Goal: Task Accomplishment & Management: Use online tool/utility

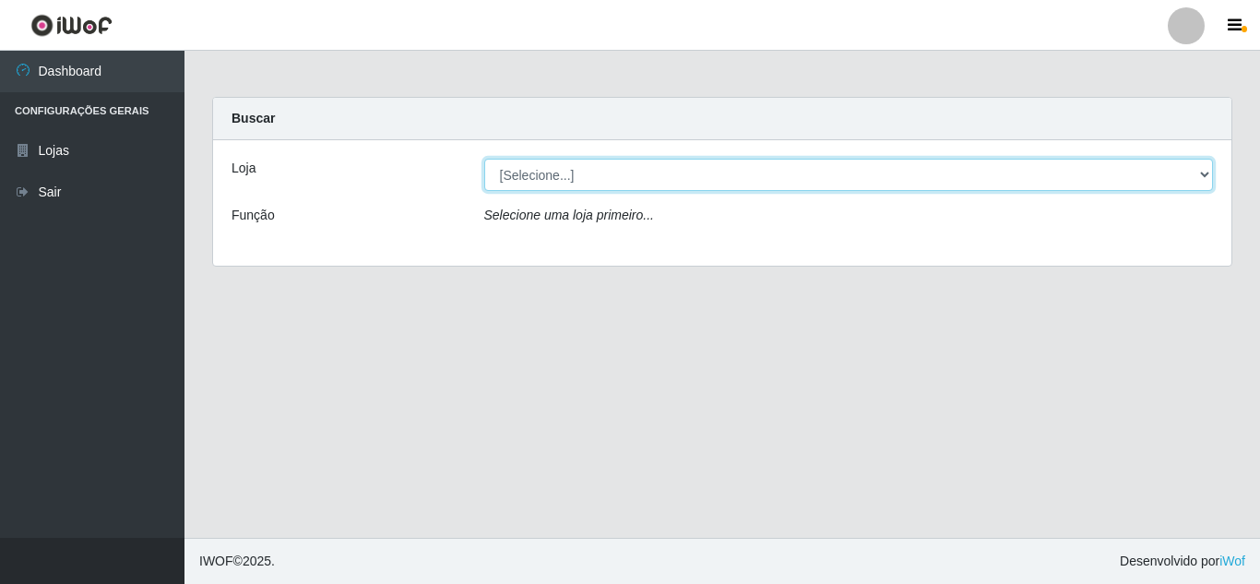
click at [642, 167] on select "[Selecione...] Rede Compras Supermercados - LOJA 5" at bounding box center [848, 175] width 729 height 32
select select "397"
click at [484, 159] on select "[Selecione...] Rede Compras Supermercados - LOJA 5" at bounding box center [848, 175] width 729 height 32
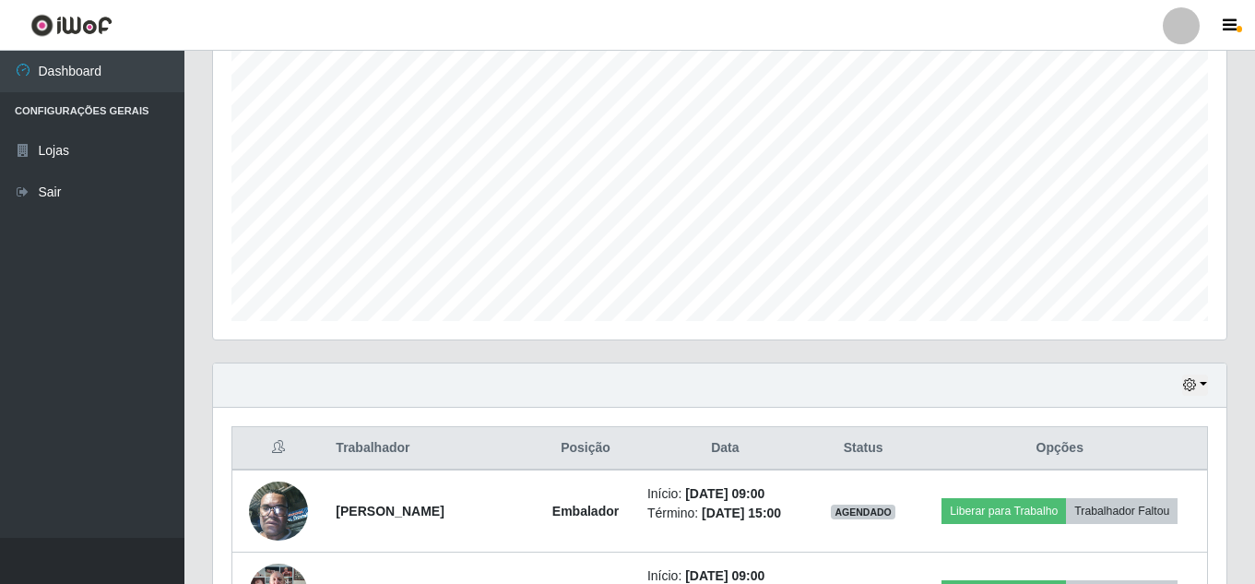
scroll to position [369, 0]
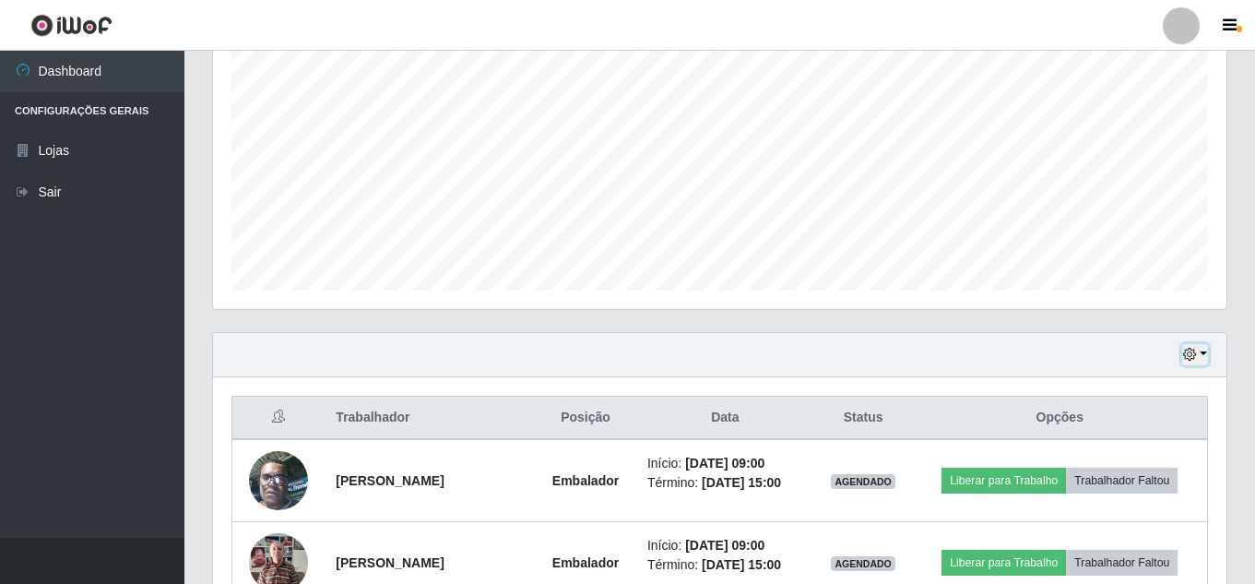
click at [1191, 359] on icon "button" at bounding box center [1189, 354] width 13 height 13
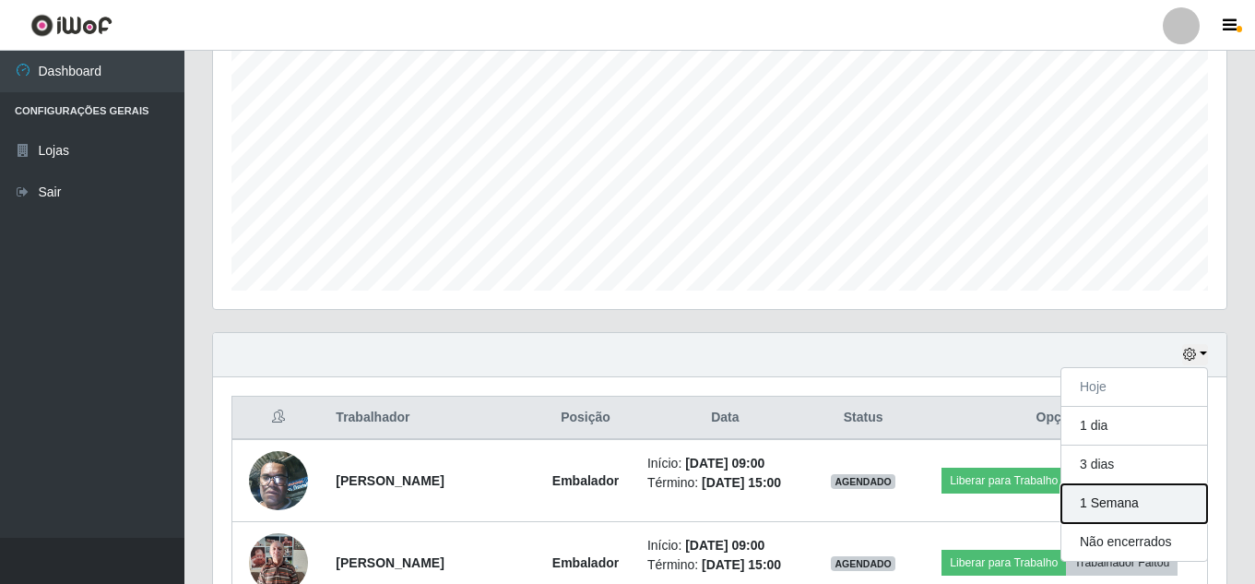
click at [1113, 496] on button "1 Semana" at bounding box center [1134, 503] width 146 height 39
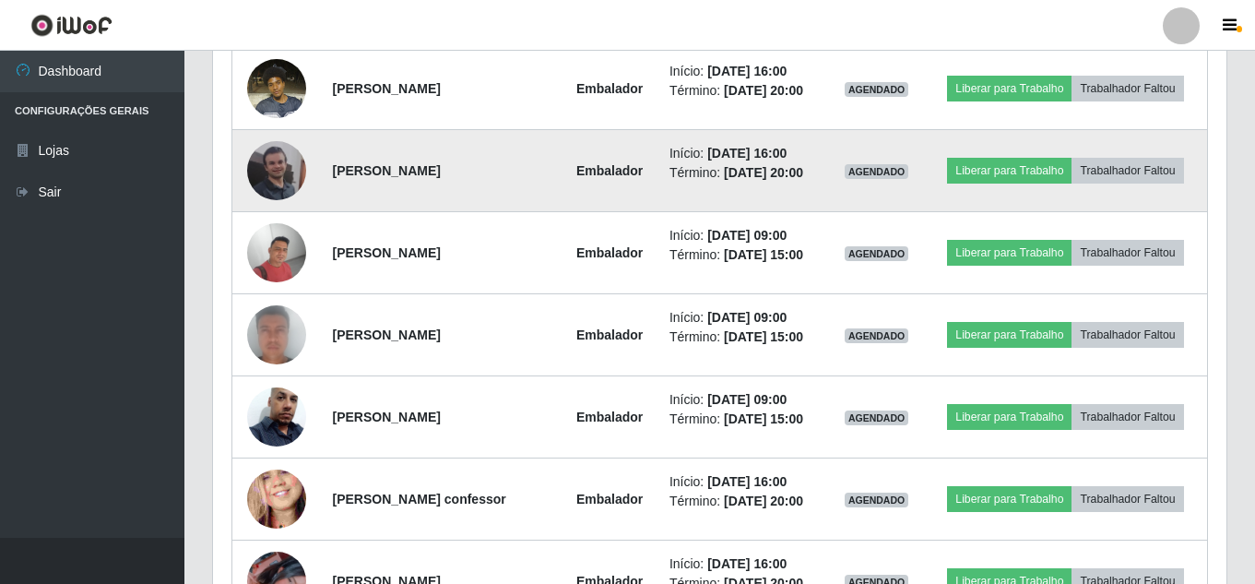
scroll to position [2987, 0]
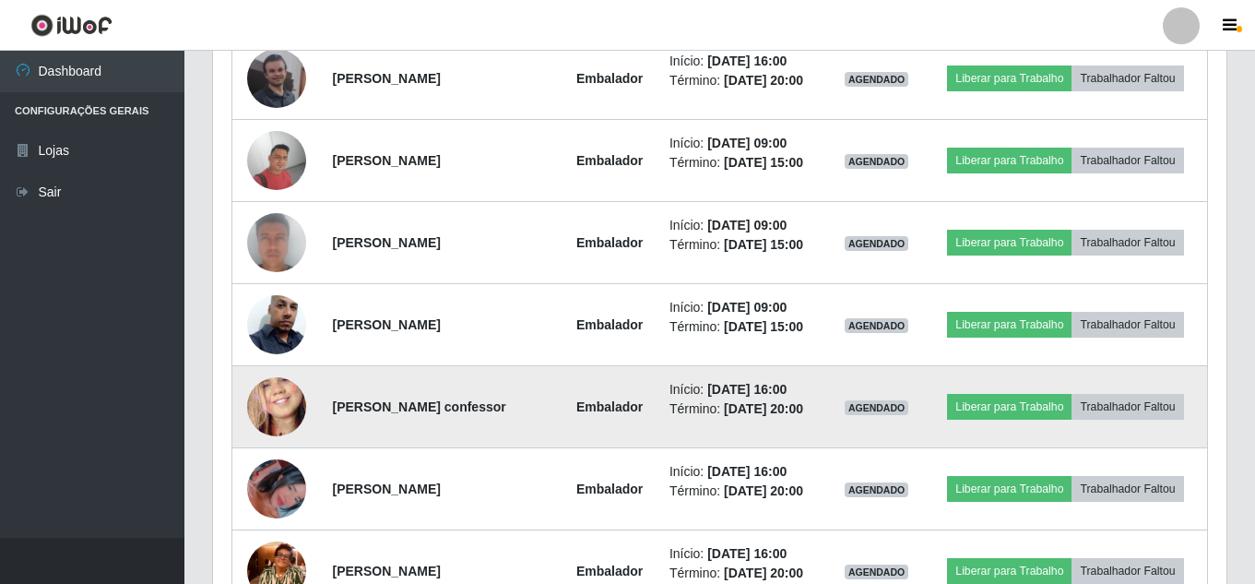
click at [561, 432] on td "[PERSON_NAME] confessor" at bounding box center [441, 407] width 240 height 82
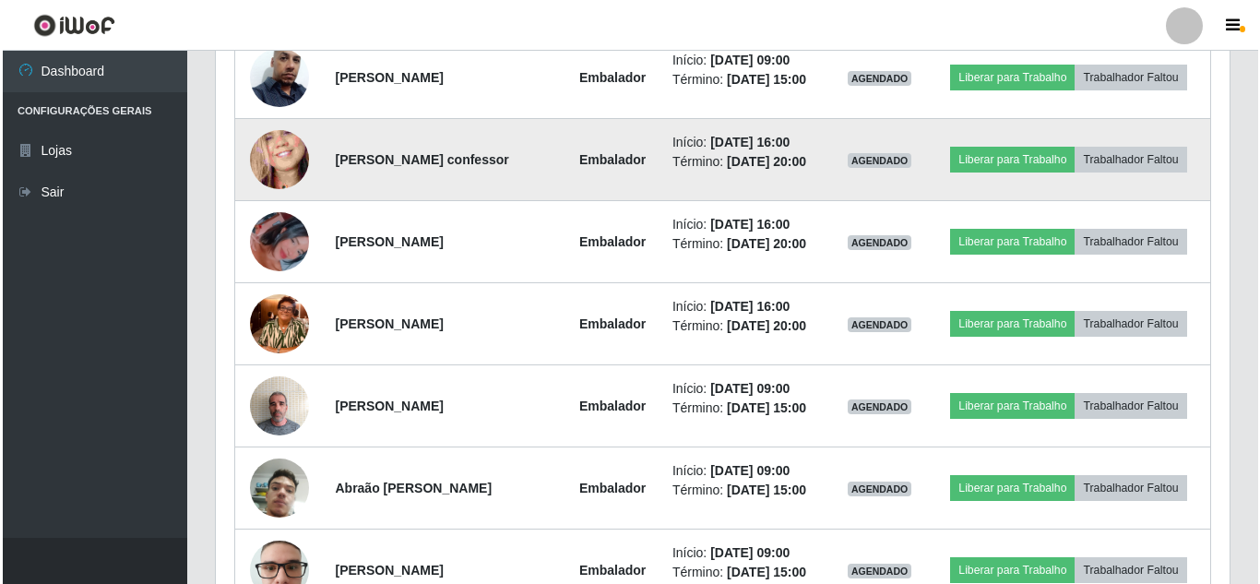
scroll to position [3263, 0]
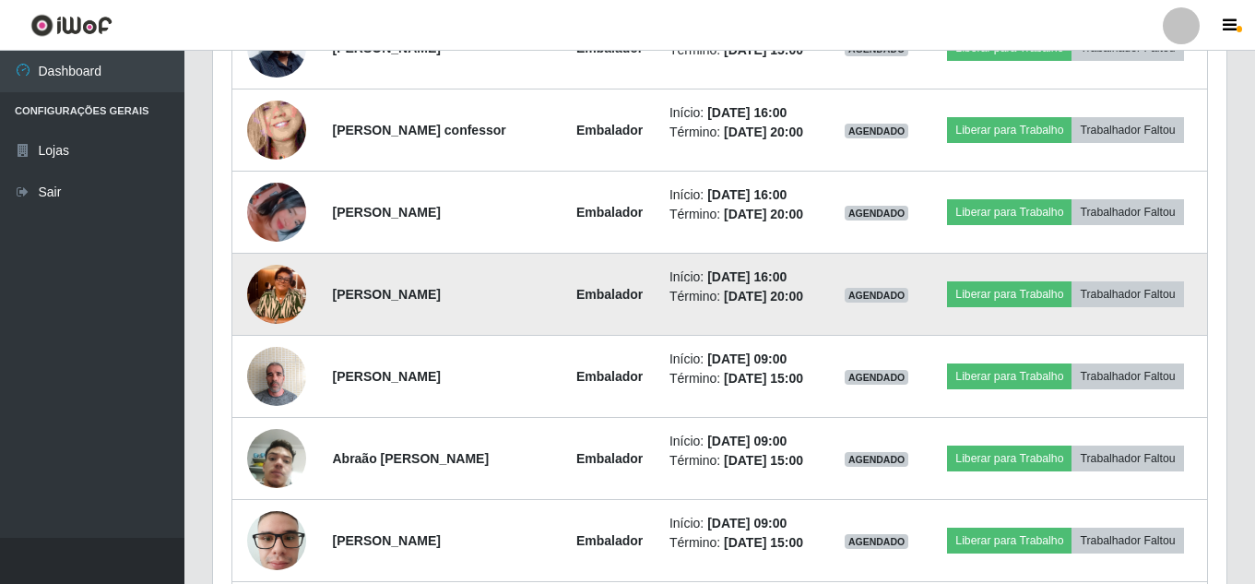
click at [276, 295] on img at bounding box center [276, 294] width 59 height 105
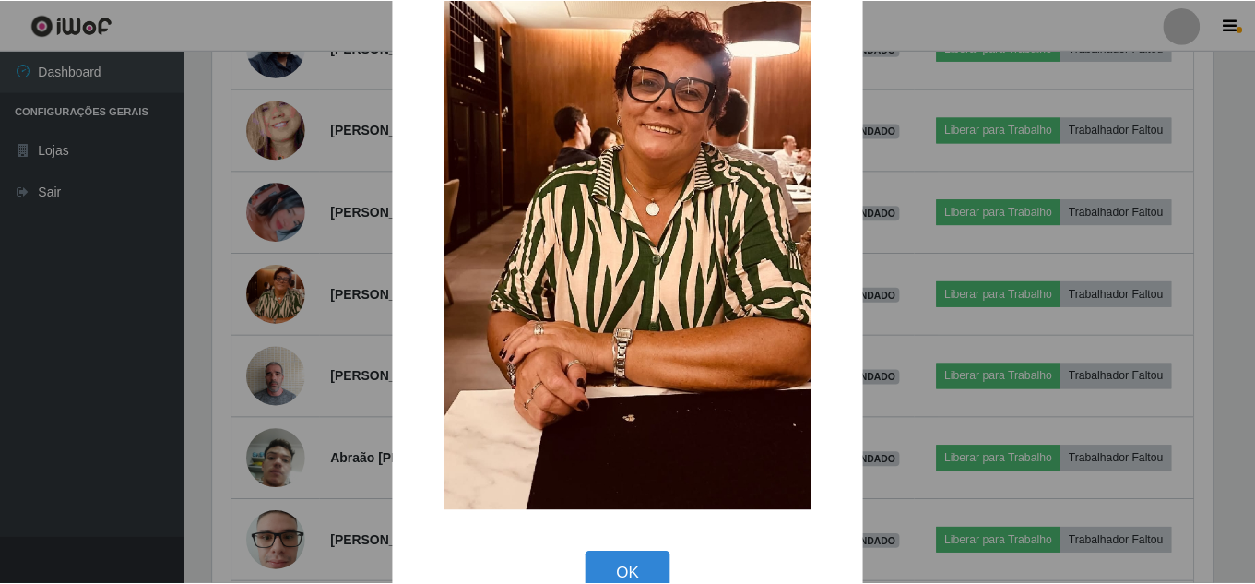
scroll to position [233, 0]
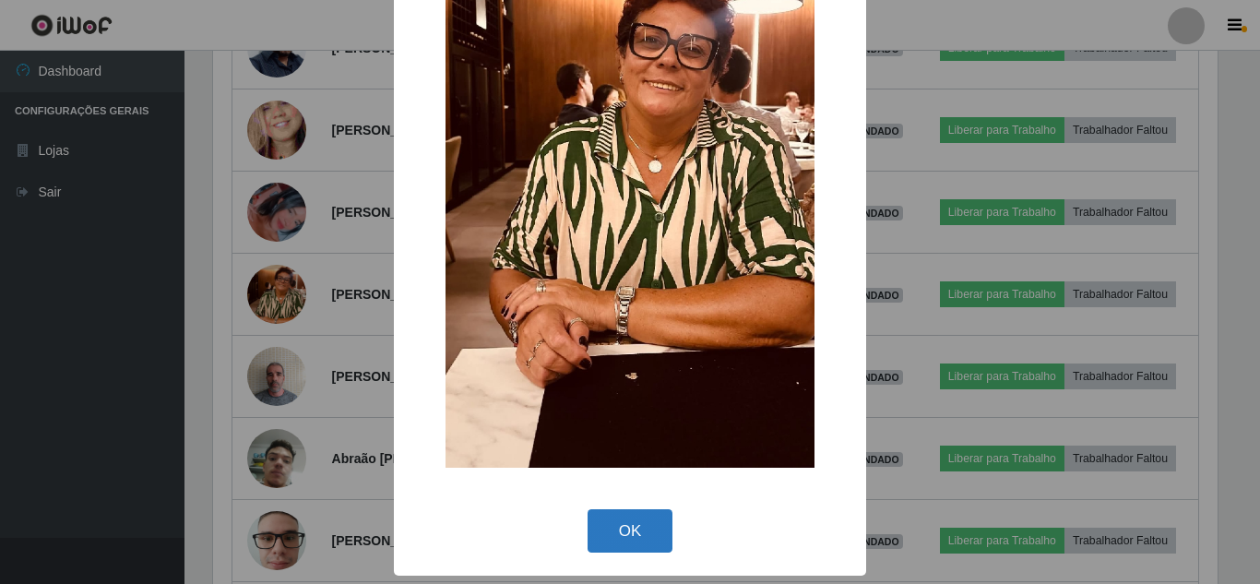
click at [659, 538] on button "OK" at bounding box center [630, 530] width 86 height 43
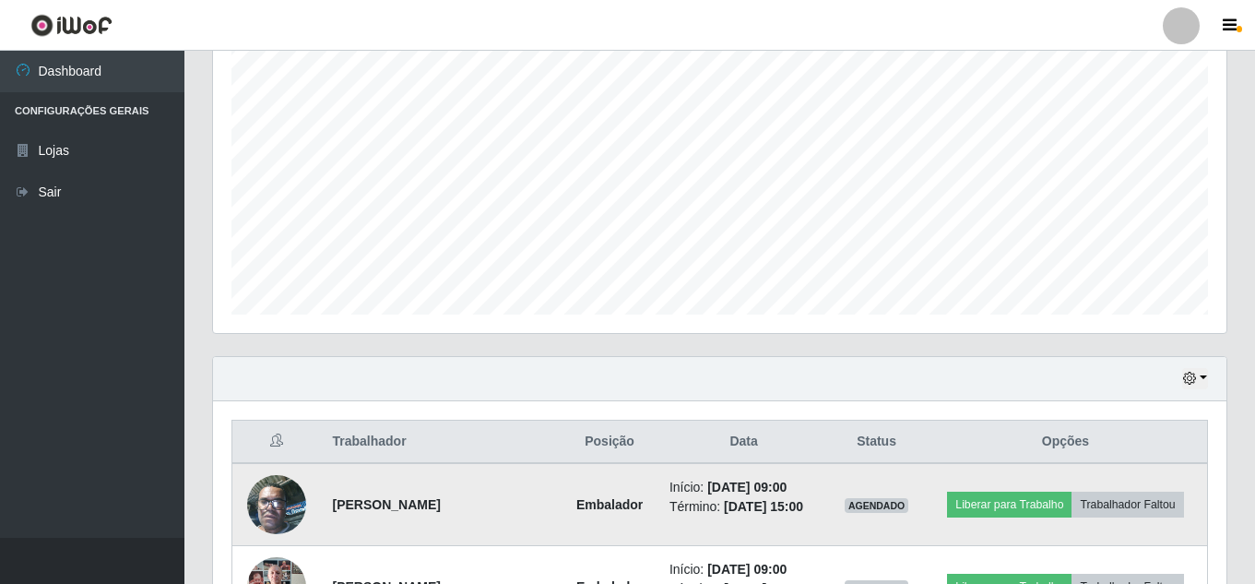
scroll to position [472, 0]
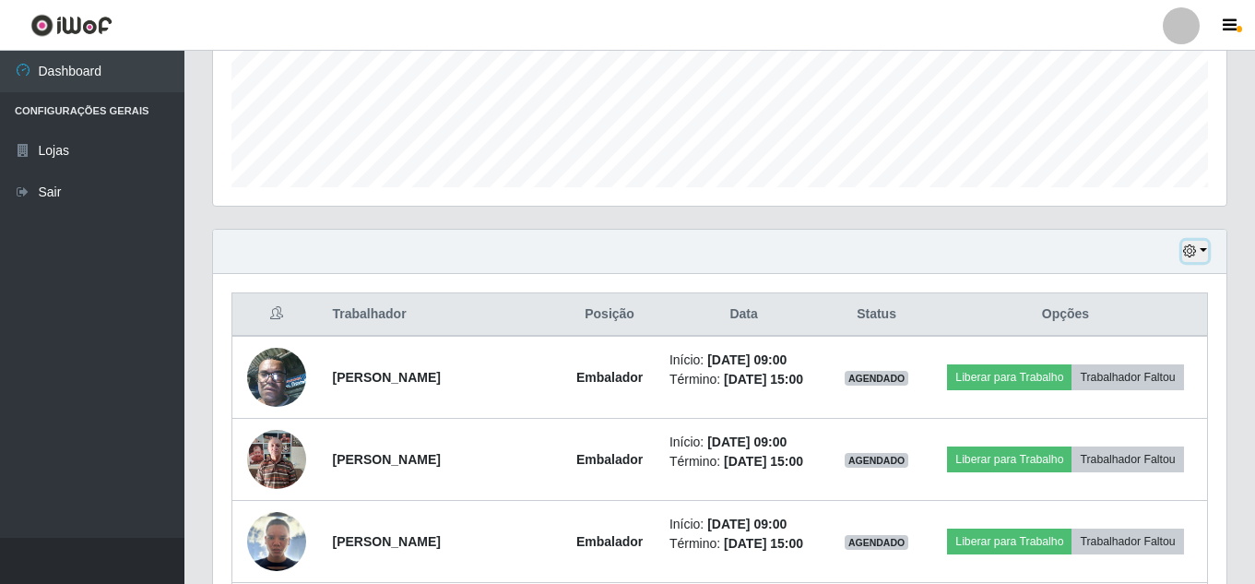
click at [1193, 248] on icon "button" at bounding box center [1189, 250] width 13 height 13
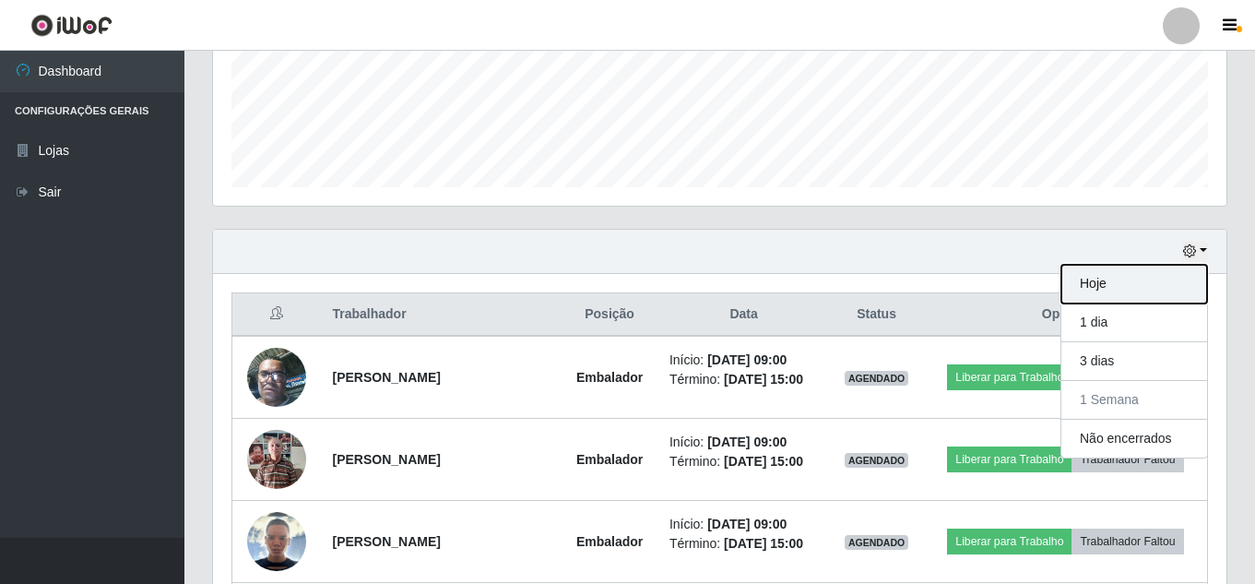
click at [1088, 272] on button "Hoje" at bounding box center [1134, 284] width 146 height 39
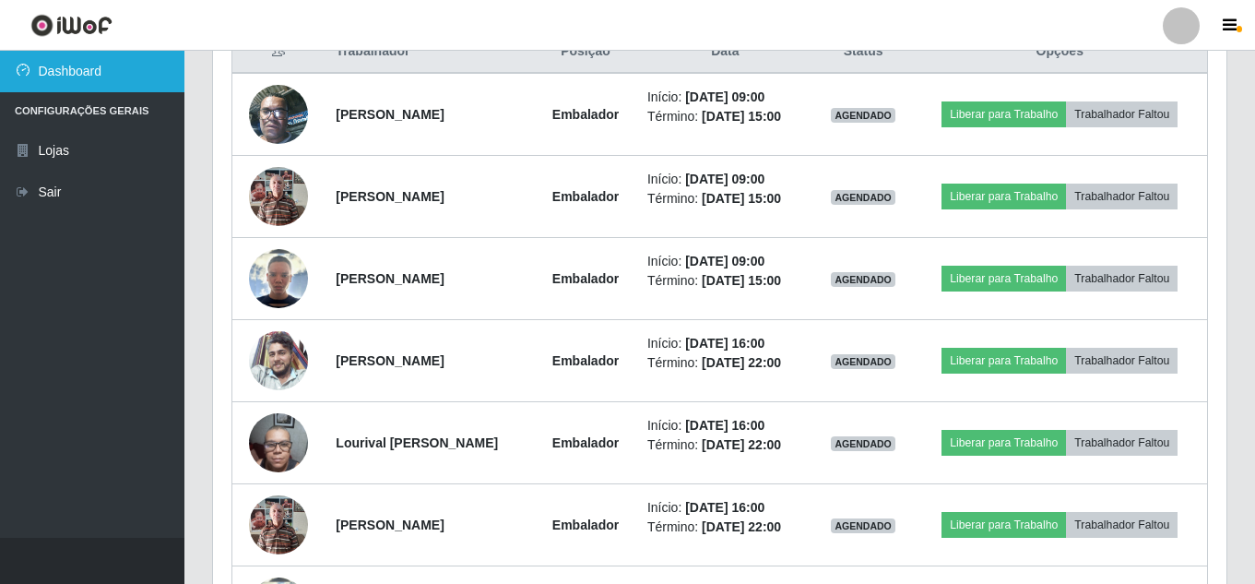
scroll to position [703, 0]
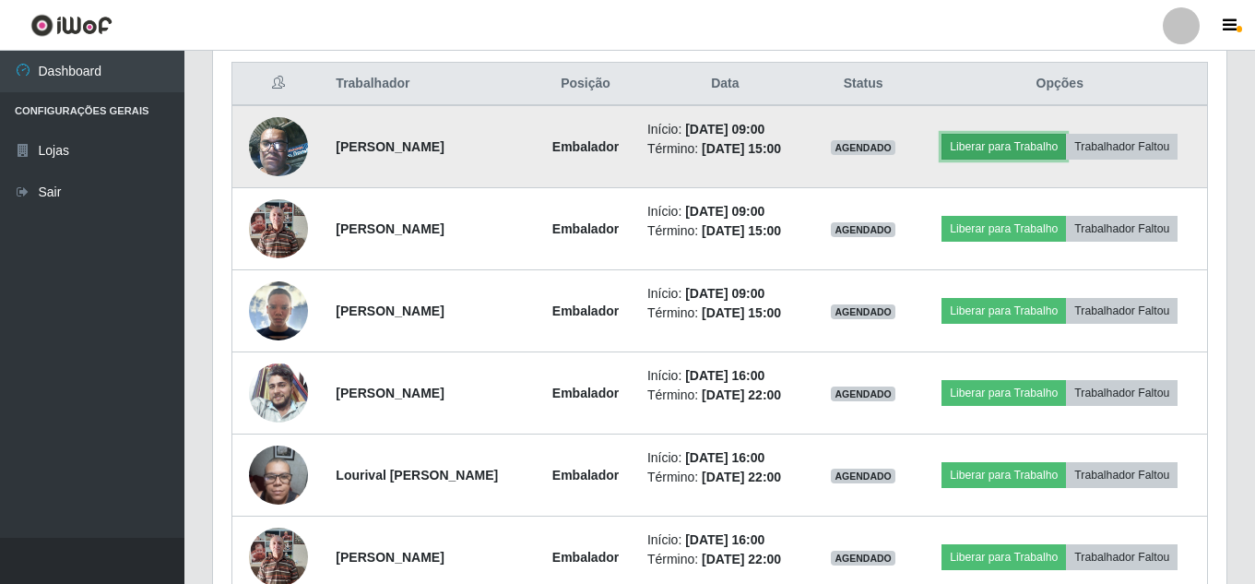
click at [995, 145] on button "Liberar para Trabalho" at bounding box center [1003, 147] width 124 height 26
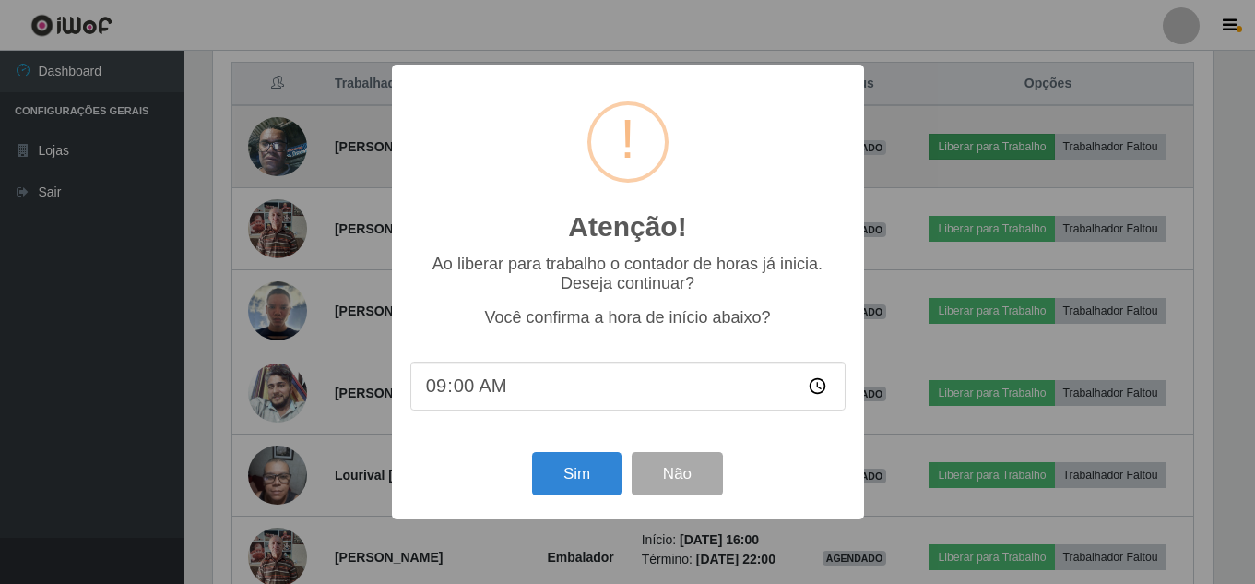
scroll to position [383, 1004]
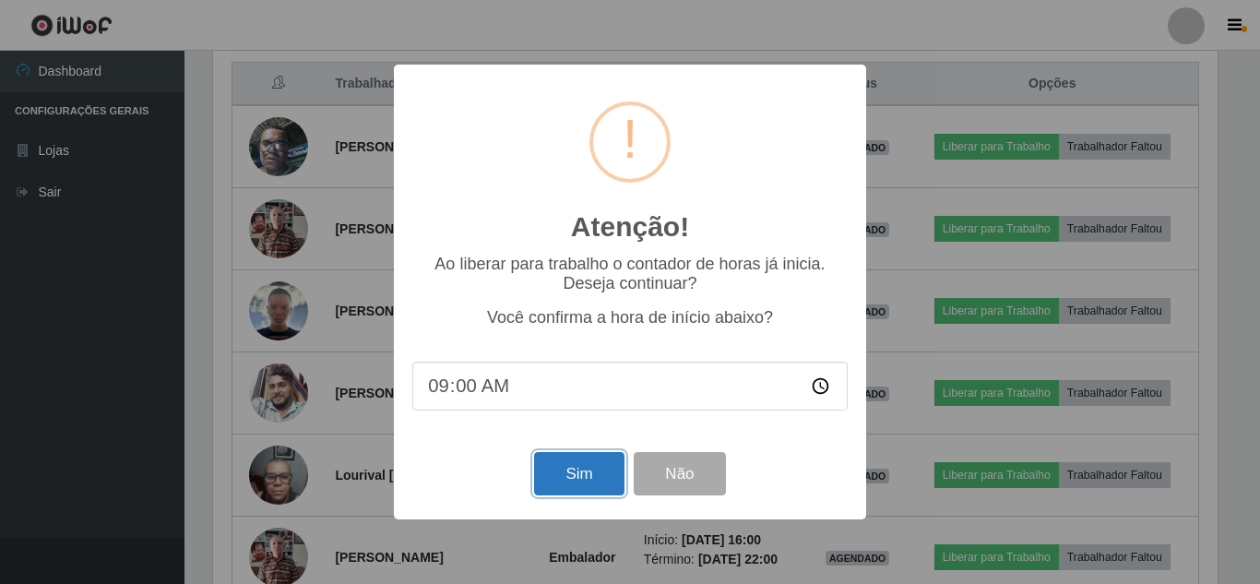
click at [587, 474] on button "Sim" at bounding box center [578, 473] width 89 height 43
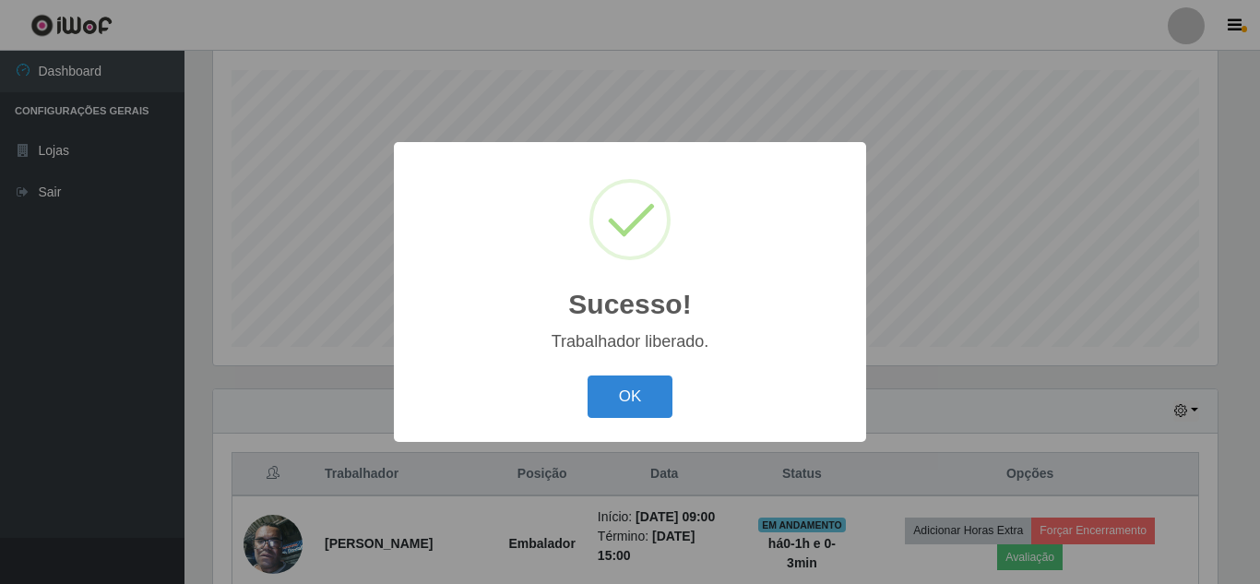
drag, startPoint x: 626, startPoint y: 386, endPoint x: 859, endPoint y: 340, distance: 237.8
click at [656, 394] on button "OK" at bounding box center [630, 396] width 86 height 43
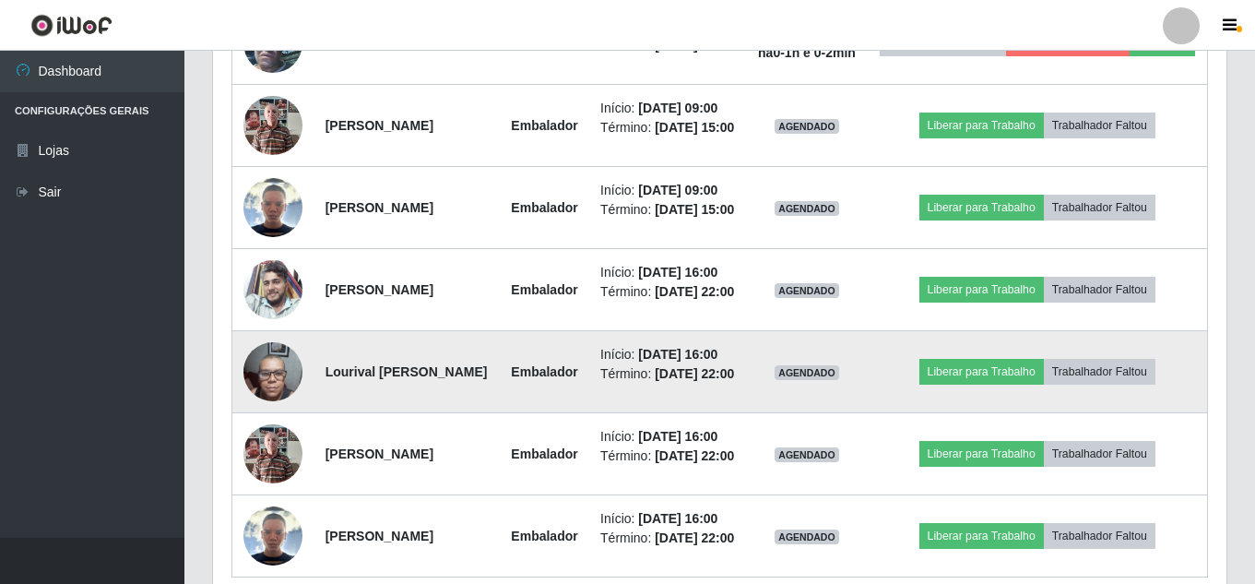
scroll to position [774, 0]
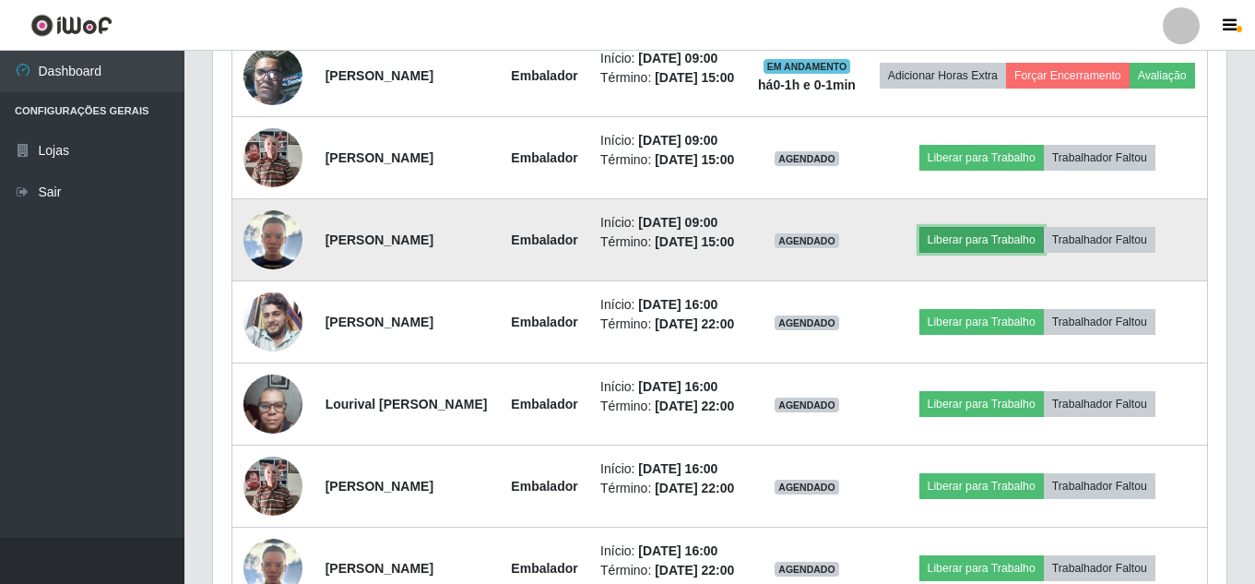
click at [976, 253] on button "Liberar para Trabalho" at bounding box center [981, 240] width 124 height 26
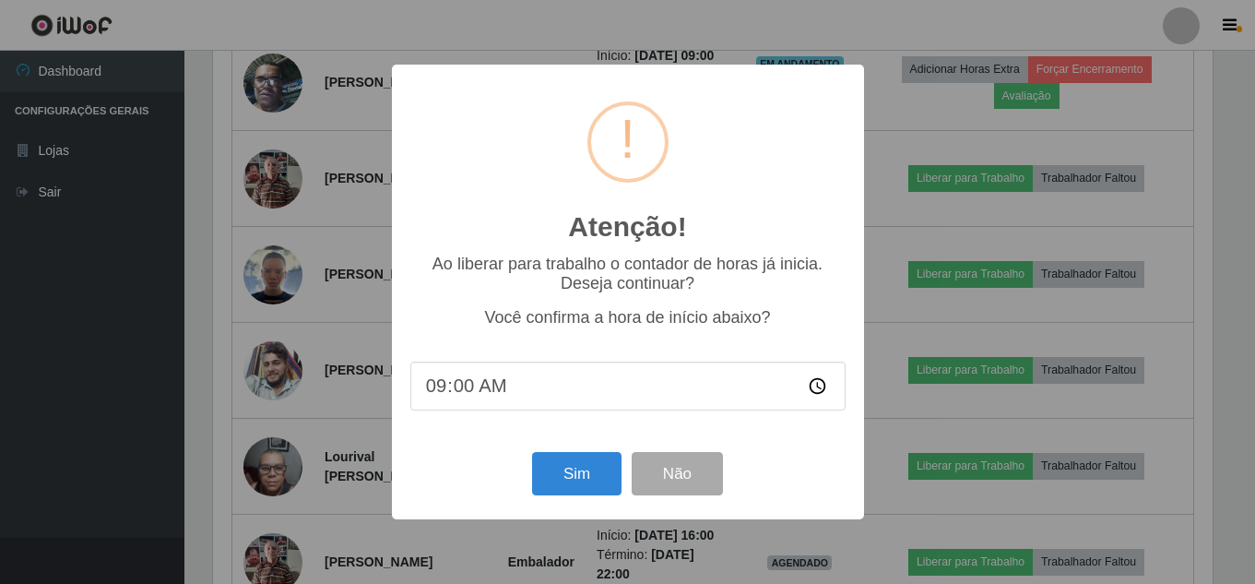
scroll to position [383, 1004]
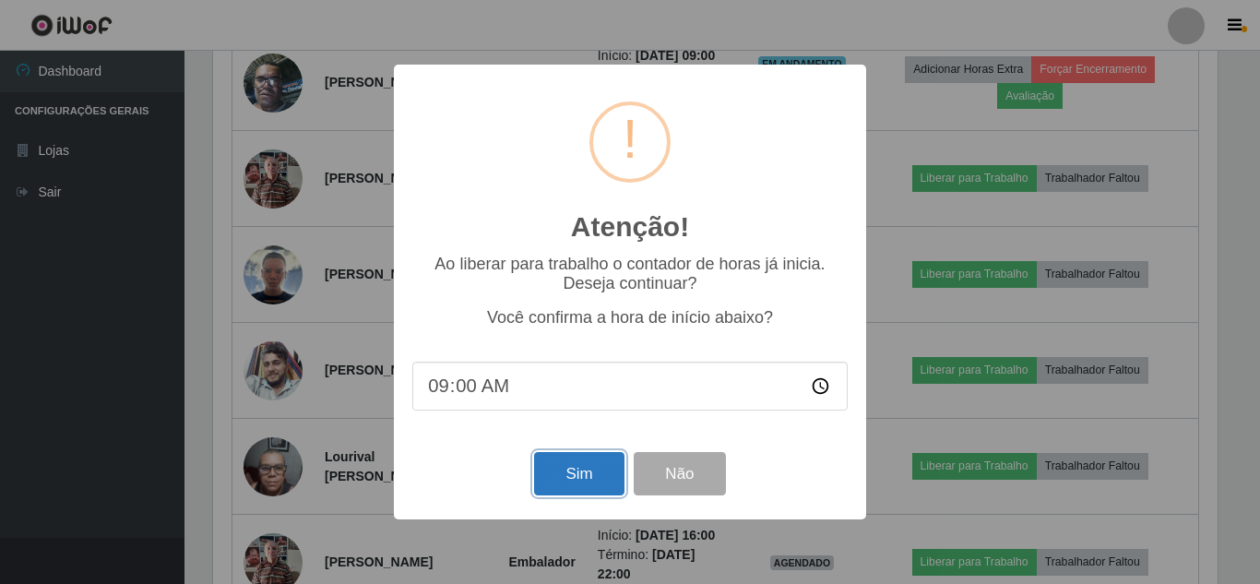
click at [580, 459] on button "Sim" at bounding box center [578, 473] width 89 height 43
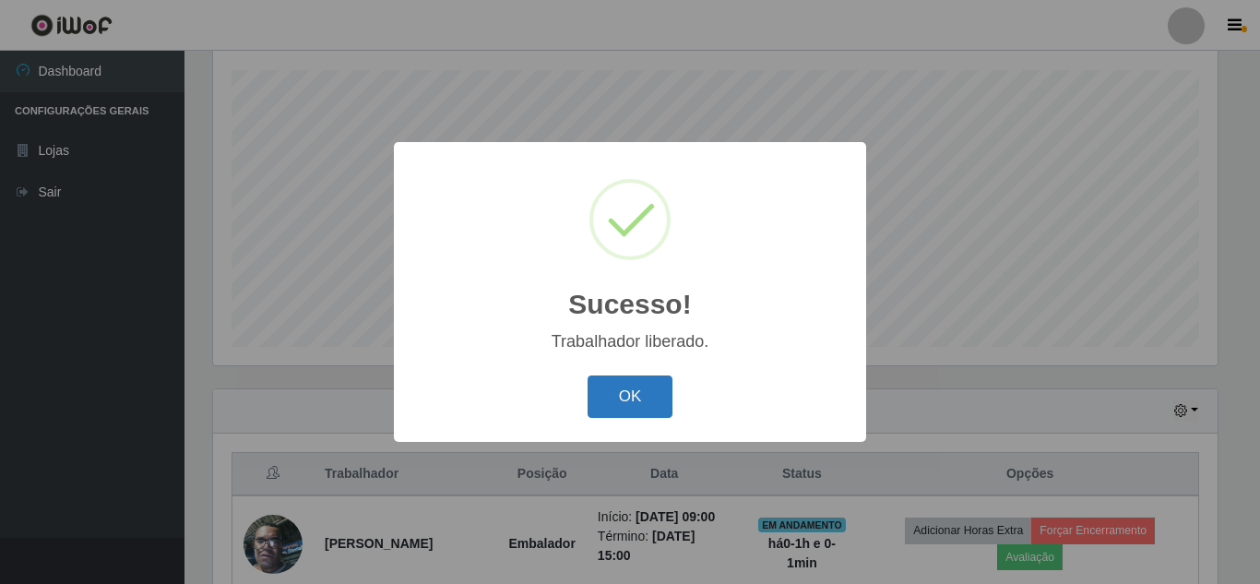
click at [634, 383] on button "OK" at bounding box center [630, 396] width 86 height 43
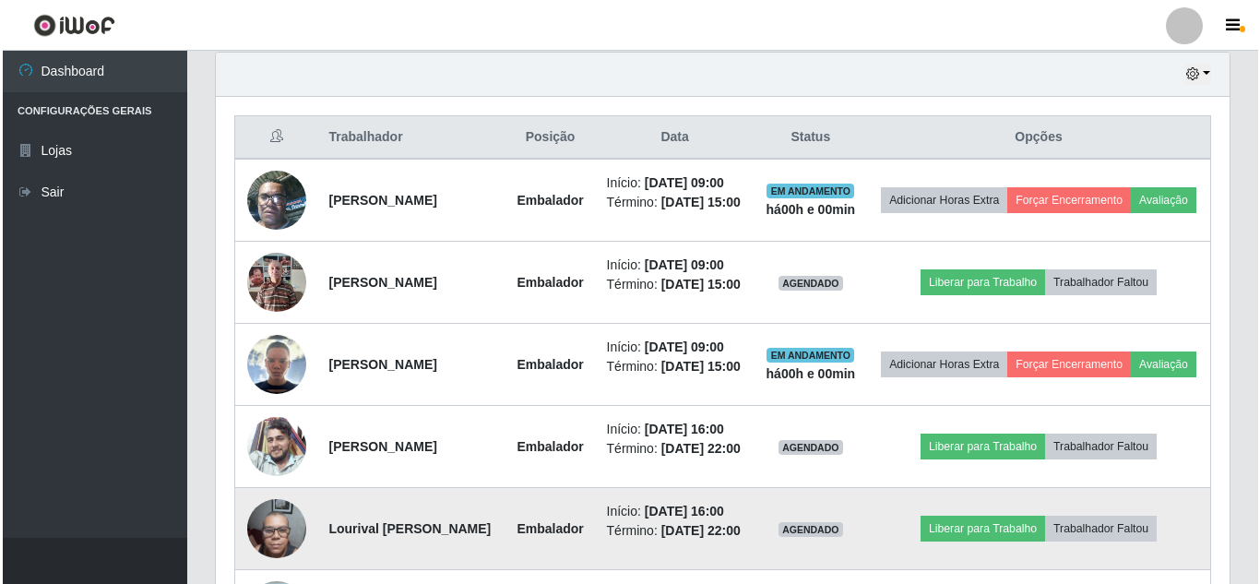
scroll to position [589, 0]
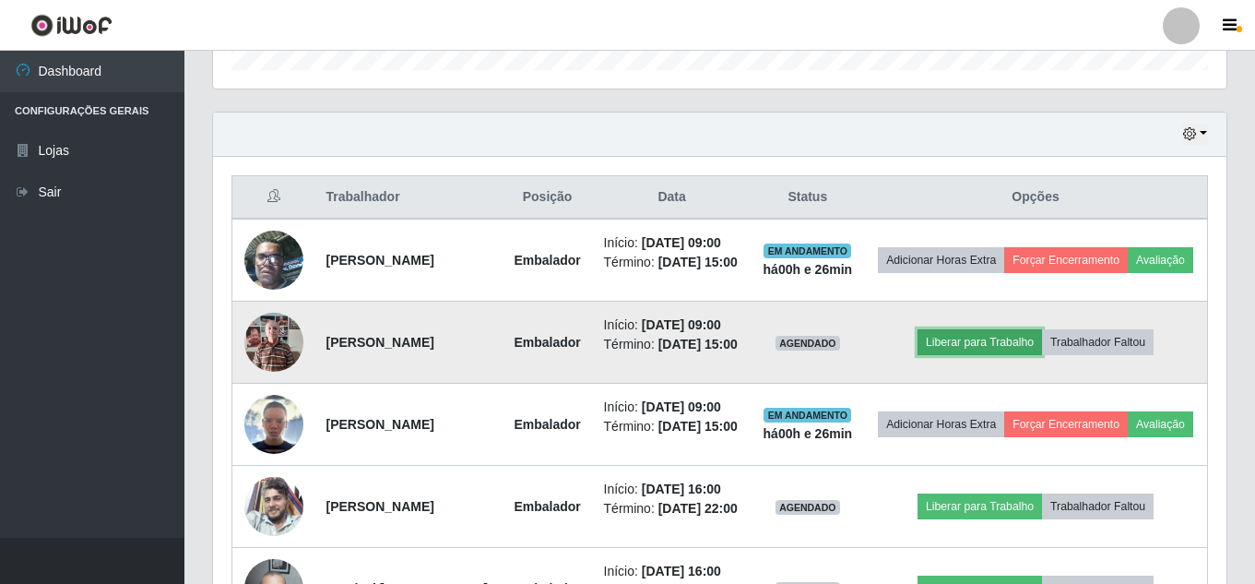
click at [1022, 355] on button "Liberar para Trabalho" at bounding box center [979, 342] width 124 height 26
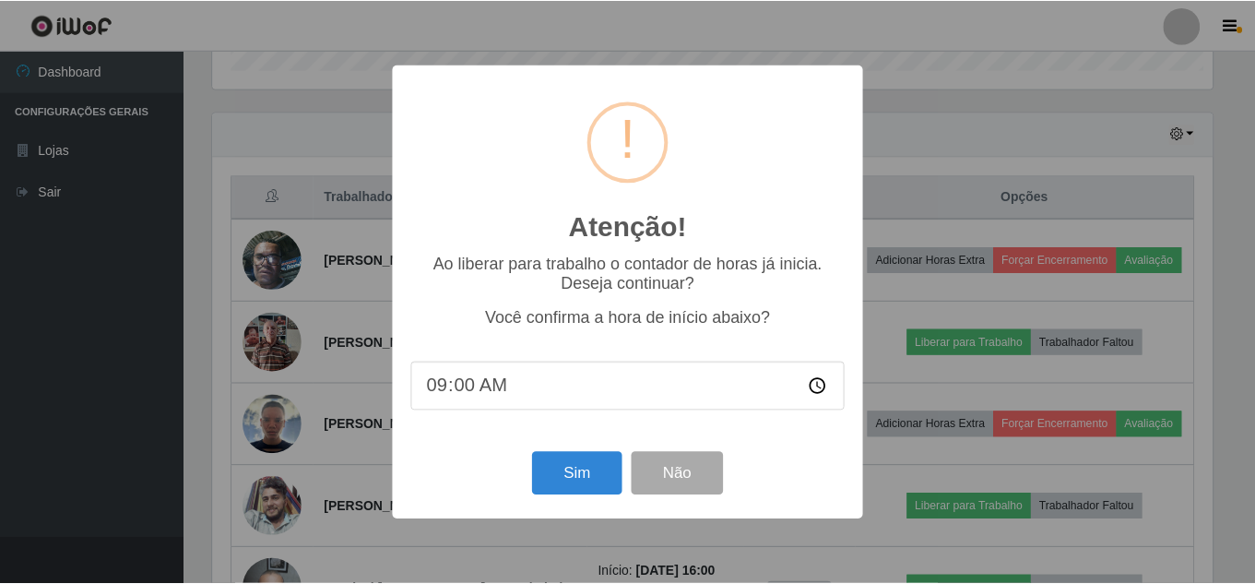
scroll to position [383, 1004]
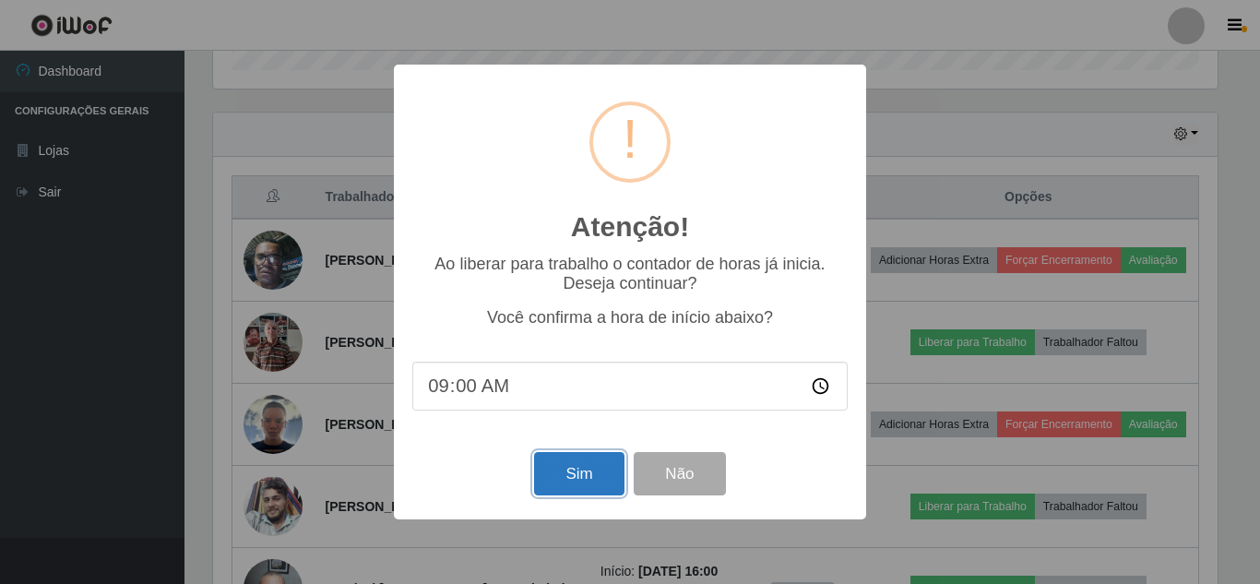
click at [587, 465] on button "Sim" at bounding box center [578, 473] width 89 height 43
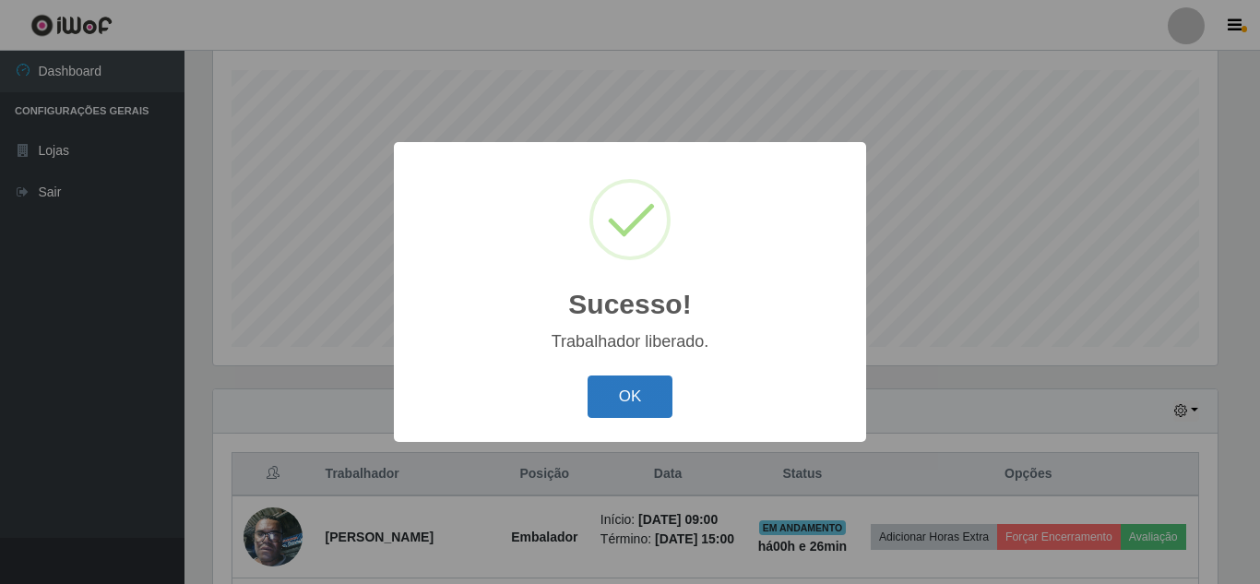
click at [622, 397] on button "OK" at bounding box center [630, 396] width 86 height 43
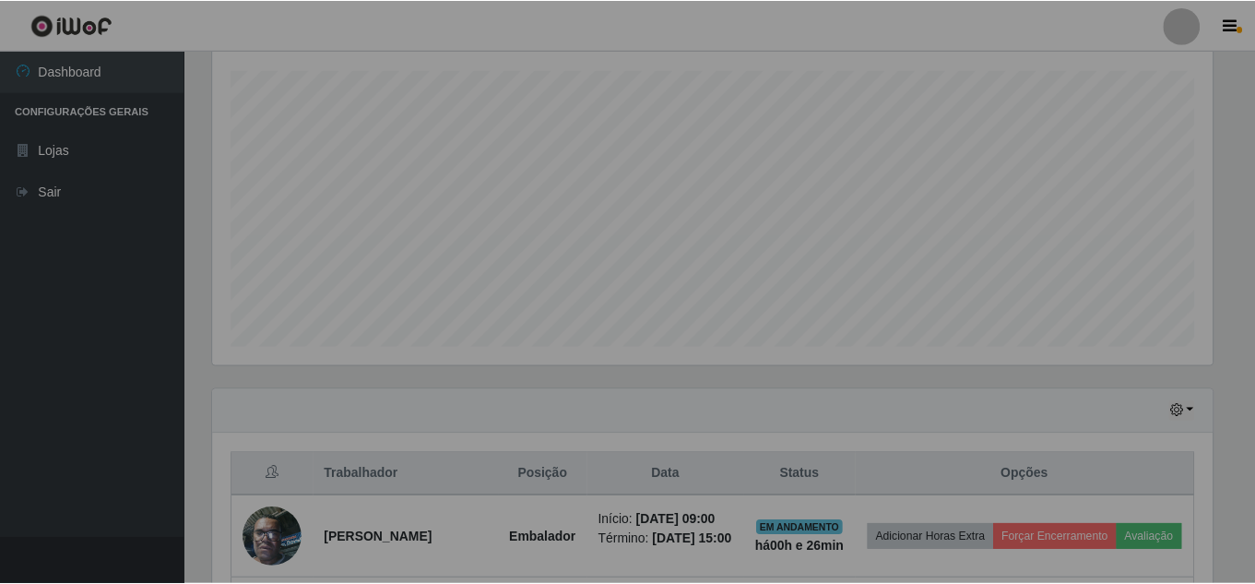
scroll to position [383, 1013]
